Goal: Check status: Check status

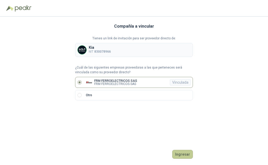
click at [180, 153] on button "Ingresar" at bounding box center [182, 154] width 21 height 9
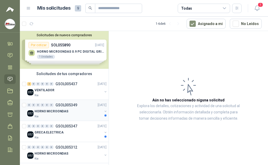
click at [62, 108] on div "0 0 0 0 0 0 GSOL005349 [DATE]" at bounding box center [67, 105] width 80 height 6
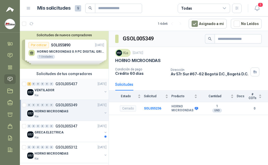
click at [48, 88] on p "VENTILADOR" at bounding box center [44, 90] width 20 height 5
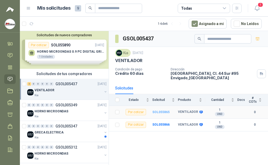
click at [162, 112] on b "SOL055865" at bounding box center [160, 113] width 17 height 4
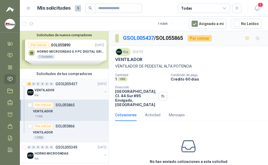
click at [49, 89] on p "VENTILADOR" at bounding box center [44, 90] width 20 height 5
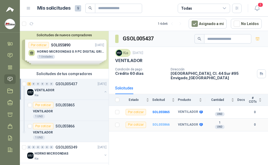
click at [160, 125] on b "SOL055866" at bounding box center [160, 125] width 17 height 4
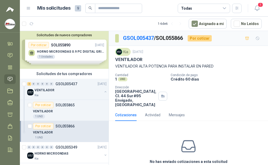
click at [47, 125] on div "Por cotizar" at bounding box center [43, 126] width 20 height 6
click at [48, 106] on div "Por cotizar" at bounding box center [43, 105] width 20 height 6
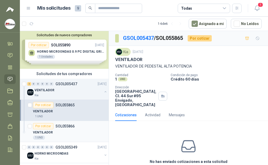
click at [48, 127] on div "Por cotizar" at bounding box center [43, 126] width 20 height 6
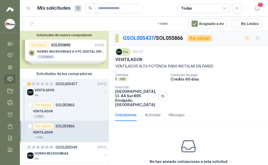
click at [66, 126] on p "SOL055866" at bounding box center [64, 127] width 19 height 4
click at [66, 107] on p "SOL055865" at bounding box center [64, 105] width 19 height 4
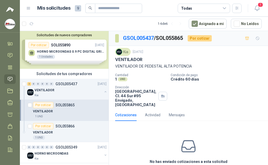
click at [60, 52] on div "Solicitudes de nuevos compradores Por cotizar SOL055890 [DATE] HORNO MICROONDAS…" at bounding box center [64, 50] width 89 height 38
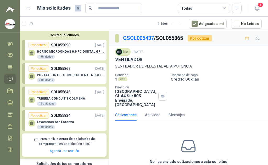
click at [69, 75] on p "PORTATIL INTEL CORE I5 DE 8 A 10 NUCLEOS" at bounding box center [70, 75] width 67 height 4
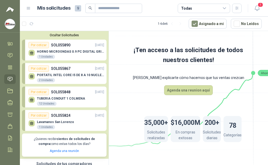
click at [68, 100] on p "TUBERIA CONDUIT 1 COLMENA" at bounding box center [61, 99] width 48 height 4
click at [66, 122] on p "Lavamanos San Lorenzo" at bounding box center [55, 122] width 37 height 4
